Goal: Find specific page/section: Find specific page/section

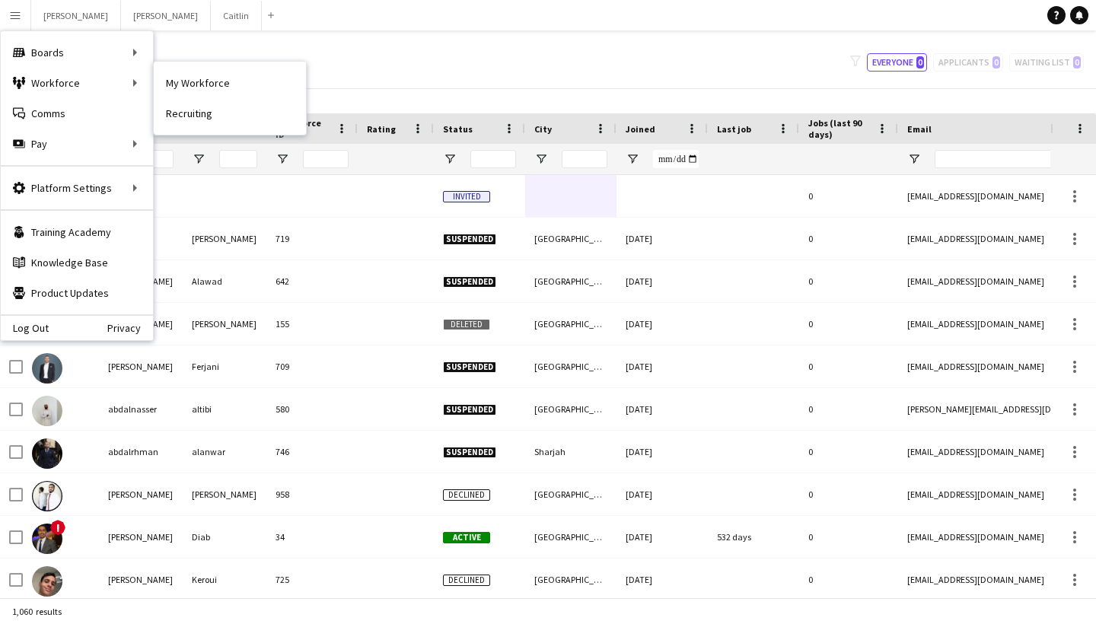
click at [188, 75] on link "My Workforce" at bounding box center [230, 83] width 152 height 30
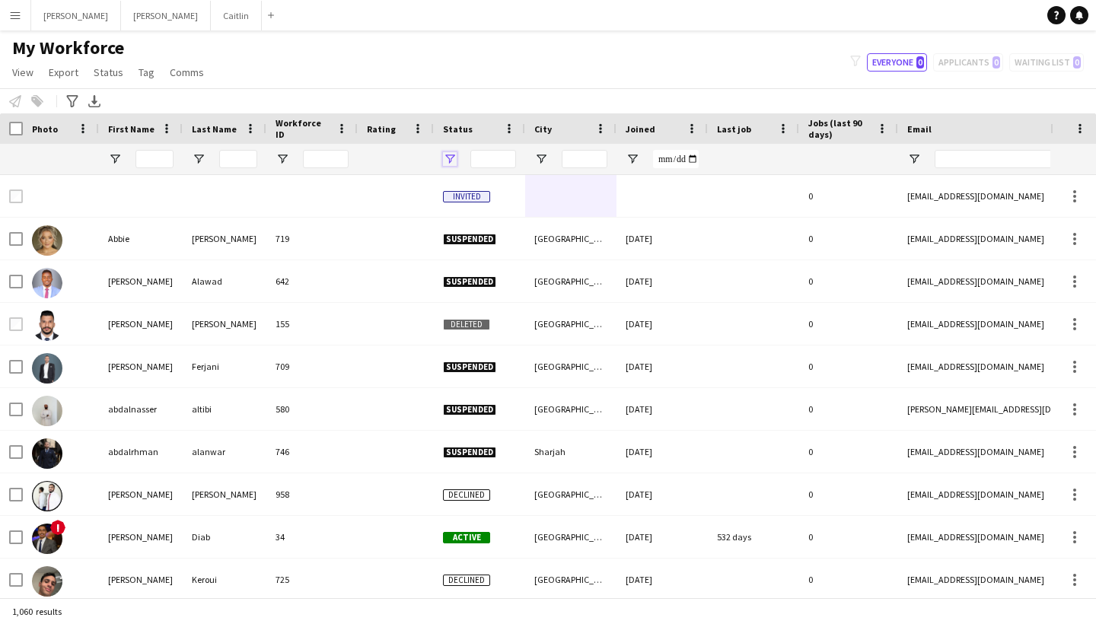
click at [450, 158] on span "Open Filter Menu" at bounding box center [450, 159] width 14 height 14
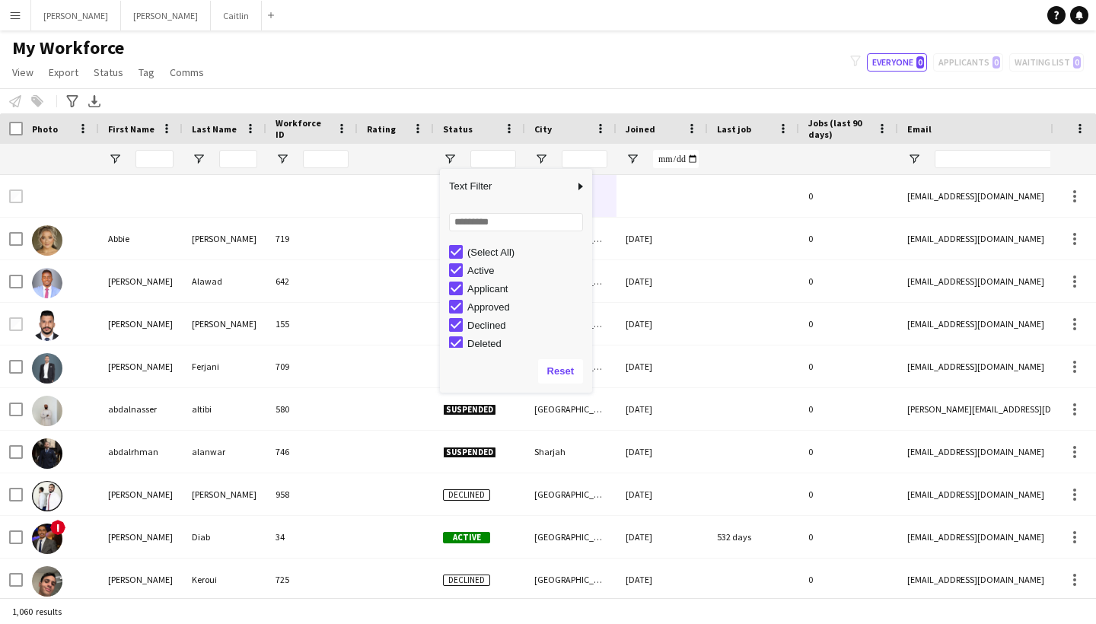
click at [458, 241] on div "(Select All) Active Applicant Approved Declined Deleted" at bounding box center [516, 295] width 152 height 110
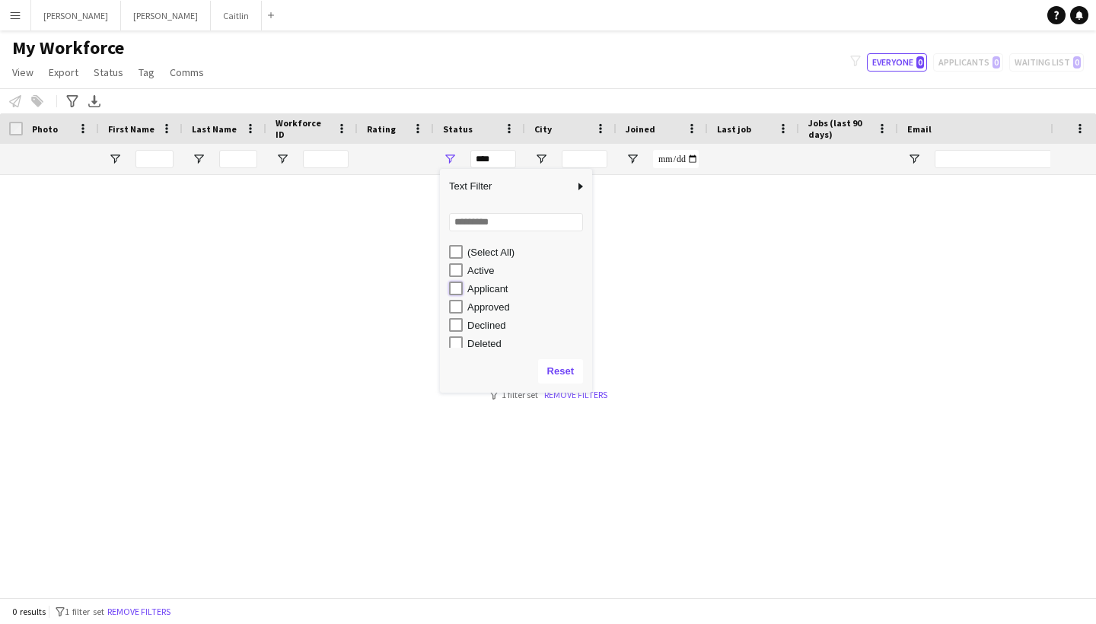
type input "**********"
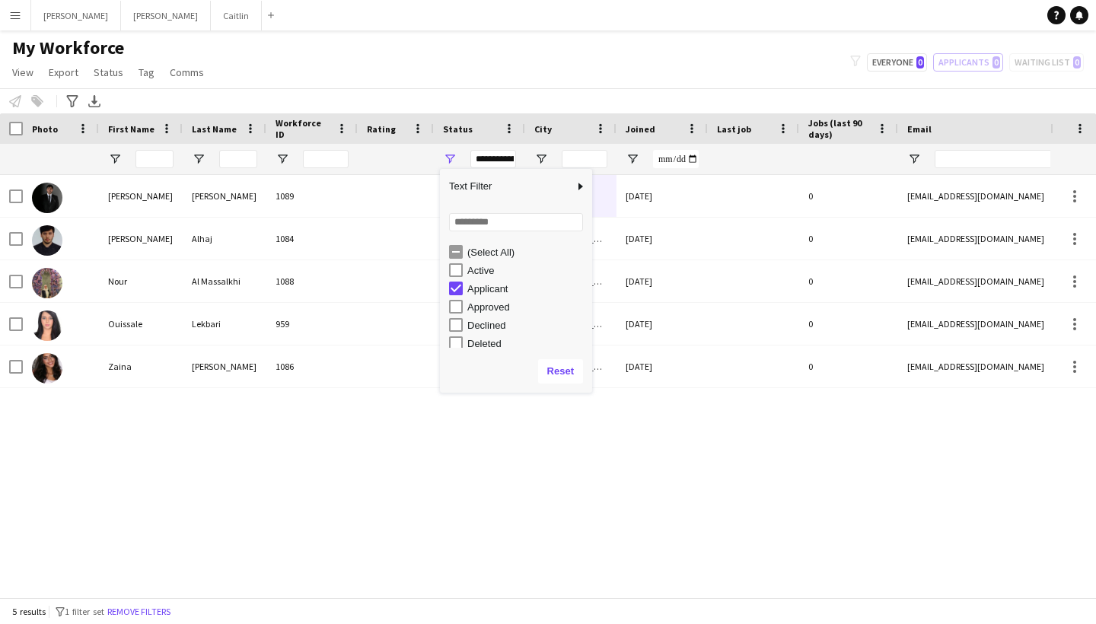
click at [302, 408] on div "[PERSON_NAME] 1089 Applicant Sharjah [DATE] 0 [EMAIL_ADDRESS][DOMAIN_NAME] [PHO…" at bounding box center [525, 386] width 1050 height 422
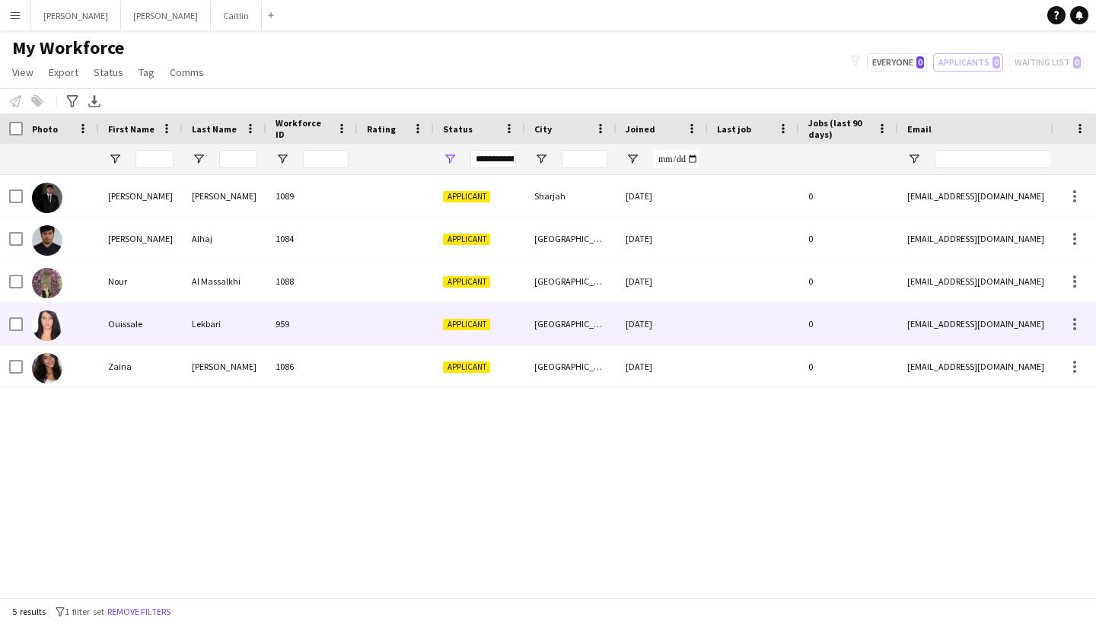
click at [329, 331] on div "959" at bounding box center [311, 324] width 91 height 42
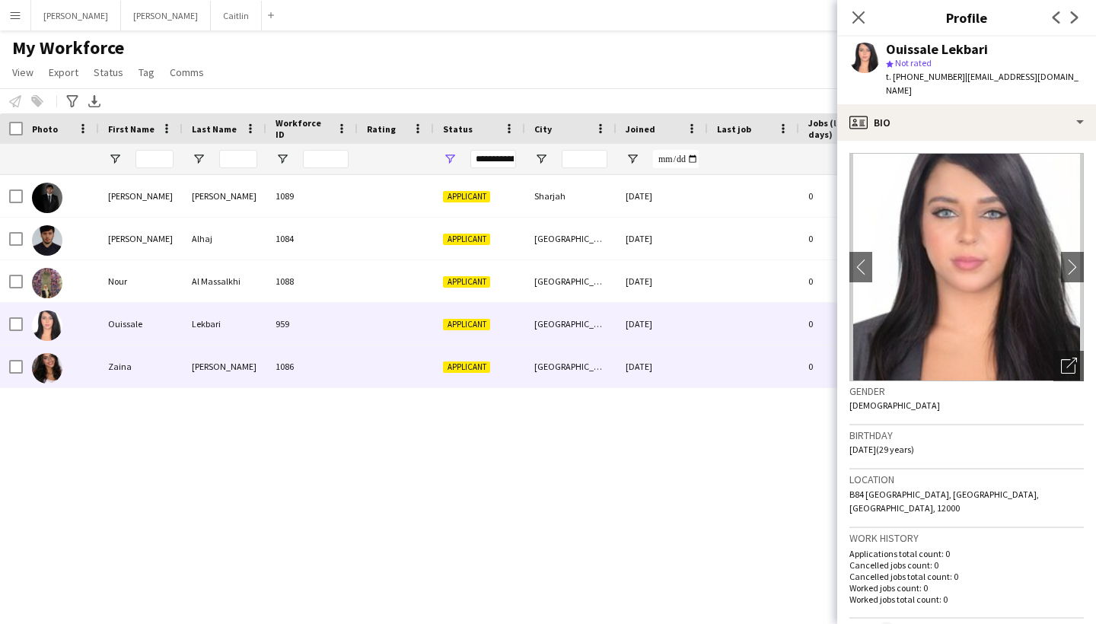
click at [330, 365] on div "1086" at bounding box center [311, 367] width 91 height 42
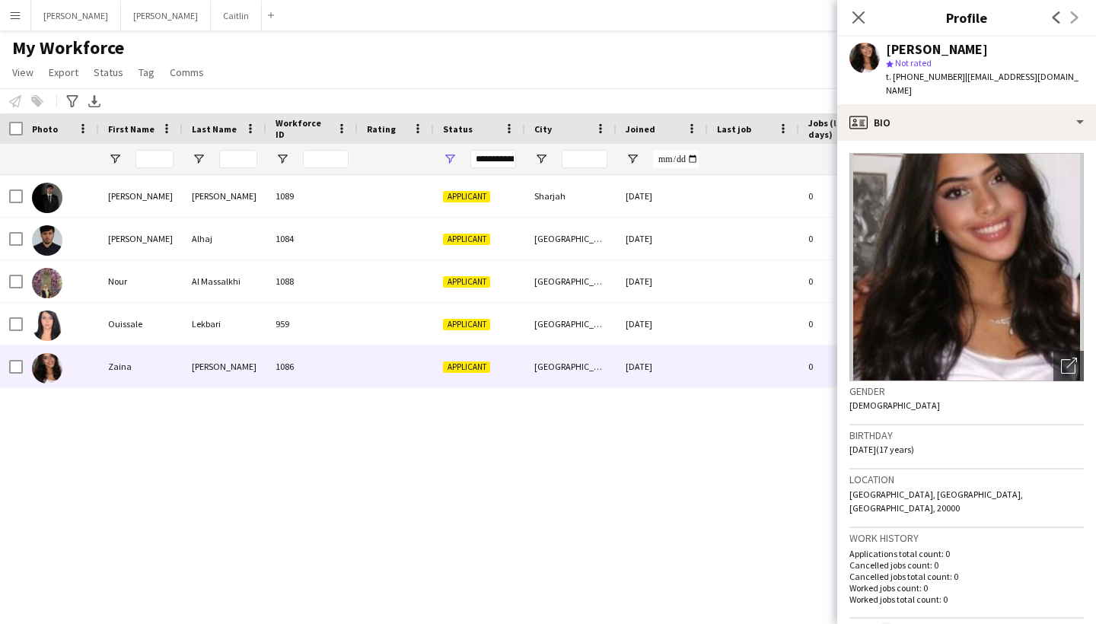
click at [1073, 381] on div "Gender [DEMOGRAPHIC_DATA]" at bounding box center [966, 403] width 234 height 44
click at [1072, 358] on icon "Open photos pop-in" at bounding box center [1069, 366] width 16 height 16
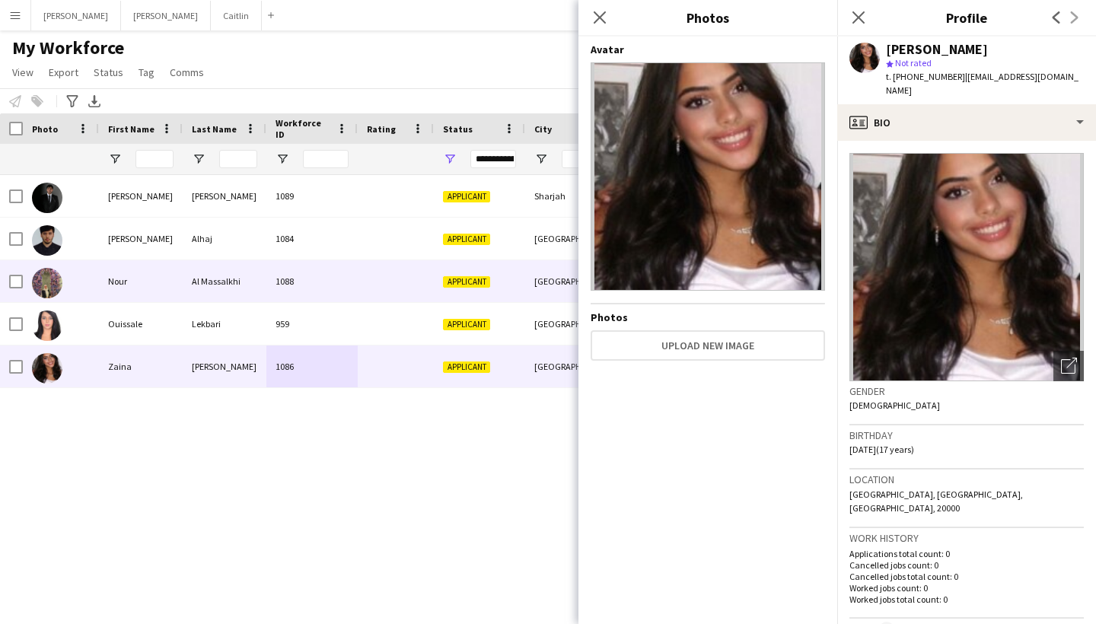
click at [404, 262] on div at bounding box center [396, 281] width 76 height 42
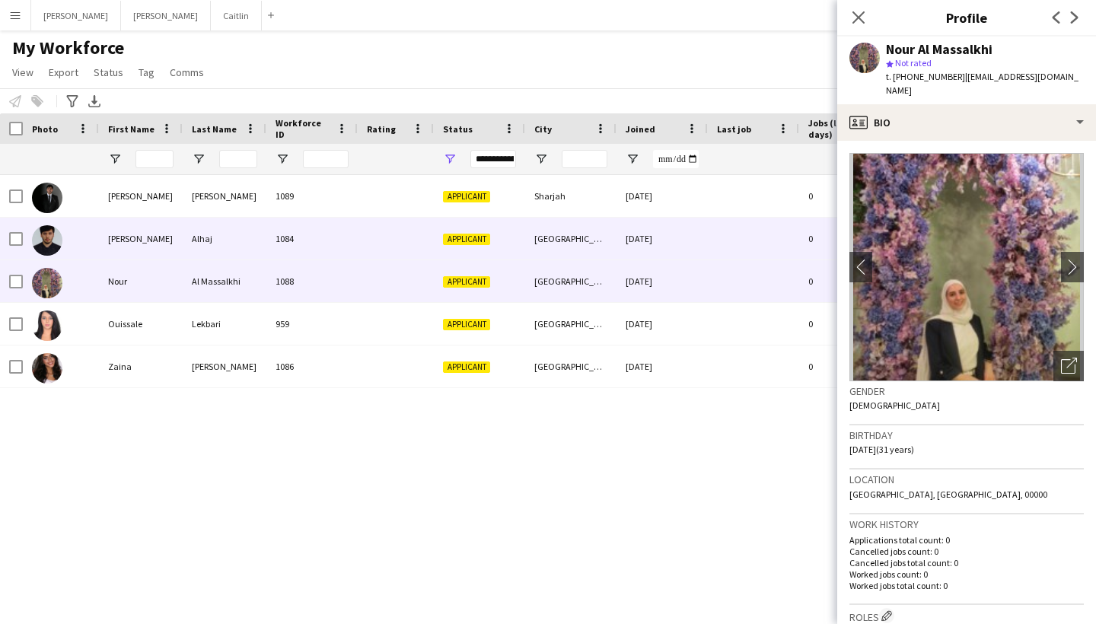
click at [393, 236] on div at bounding box center [396, 239] width 76 height 42
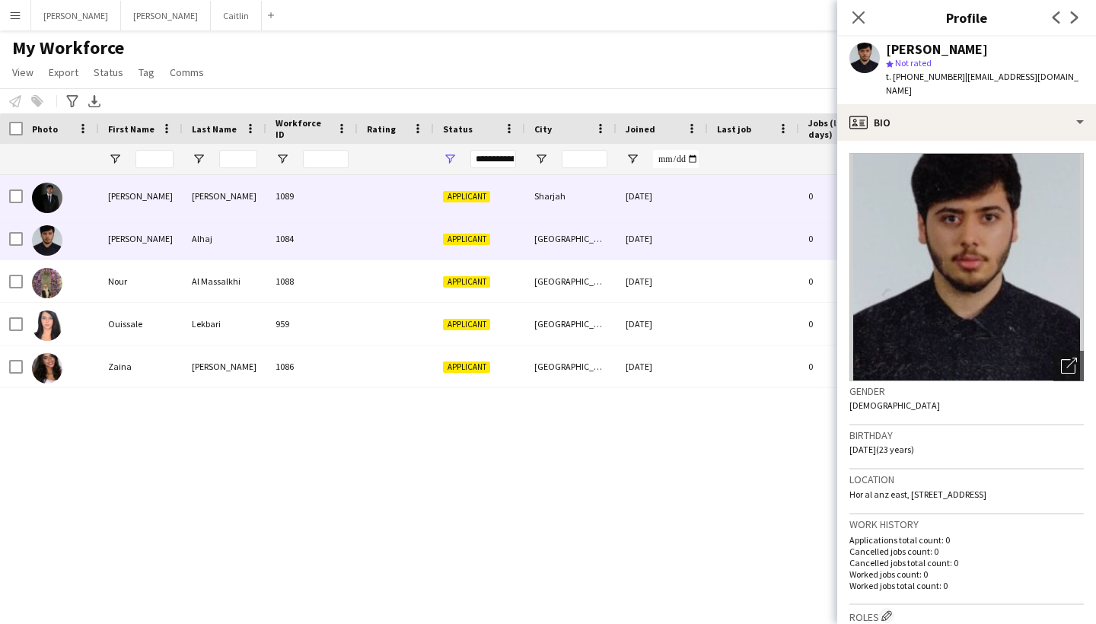
click at [391, 193] on div at bounding box center [396, 196] width 76 height 42
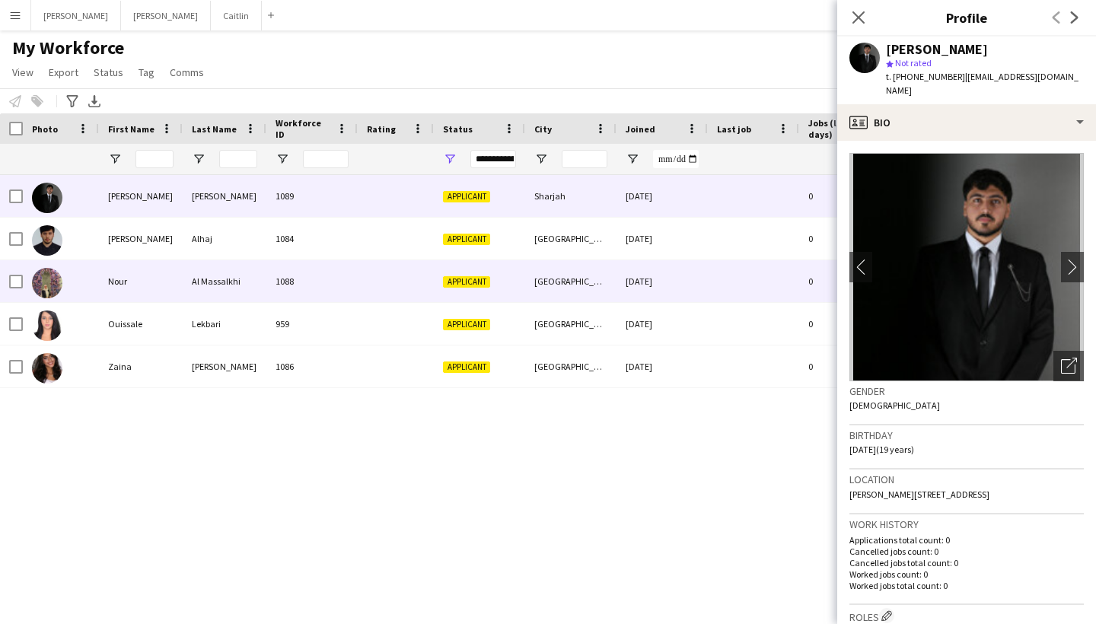
click at [393, 272] on div at bounding box center [396, 281] width 76 height 42
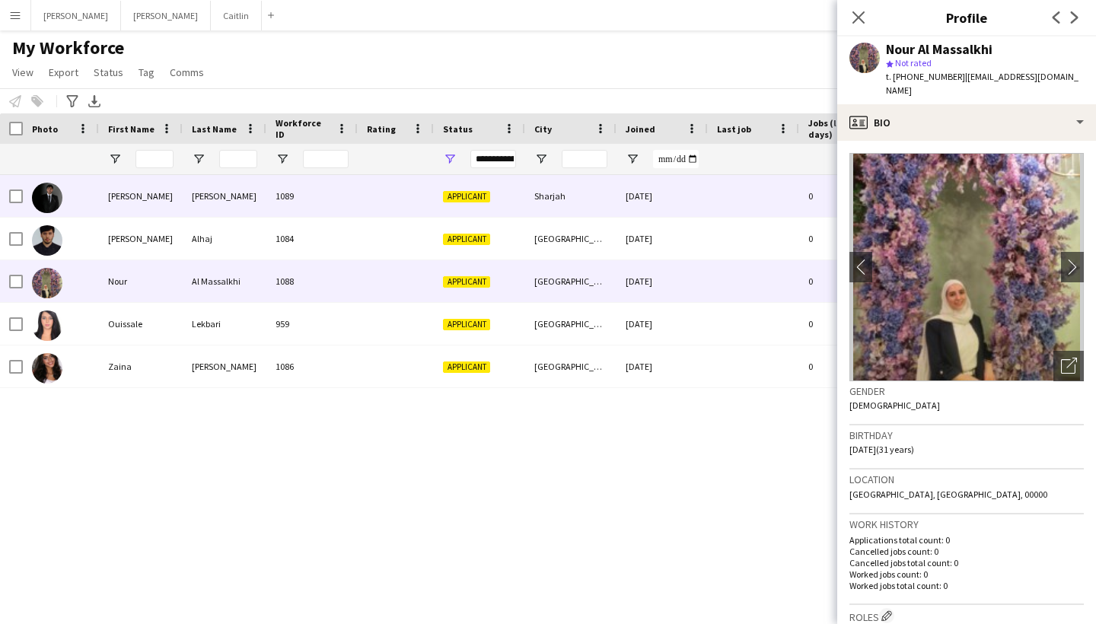
click at [393, 182] on div at bounding box center [396, 196] width 76 height 42
